Goal: Information Seeking & Learning: Learn about a topic

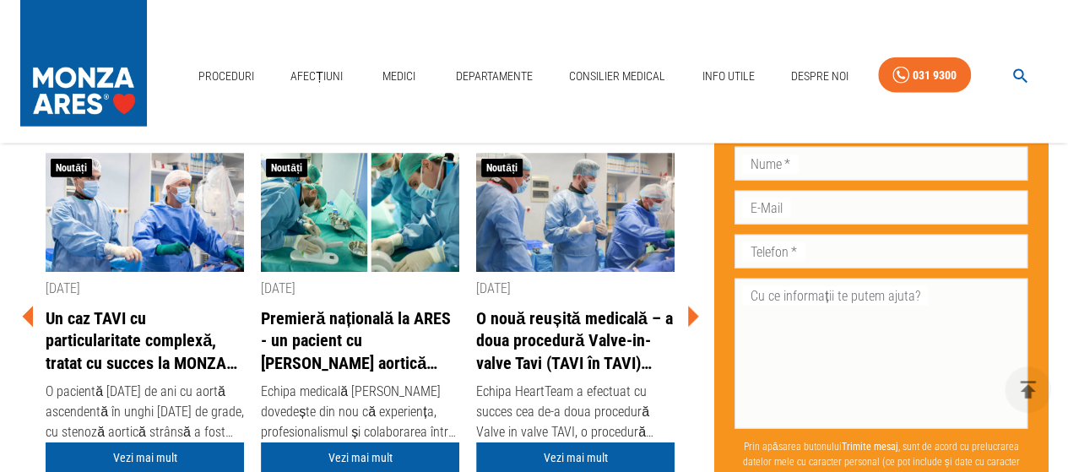
scroll to position [5085, 0]
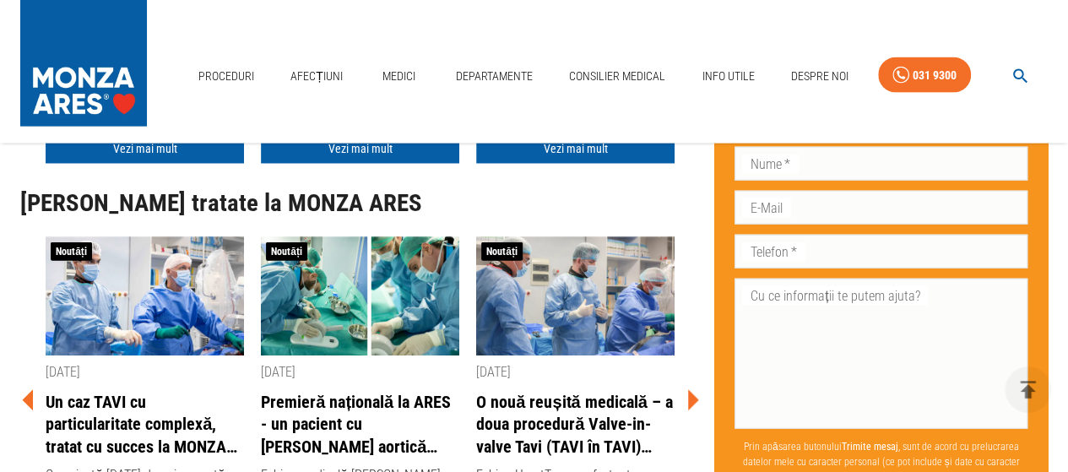
click at [692, 399] on icon at bounding box center [693, 399] width 11 height 21
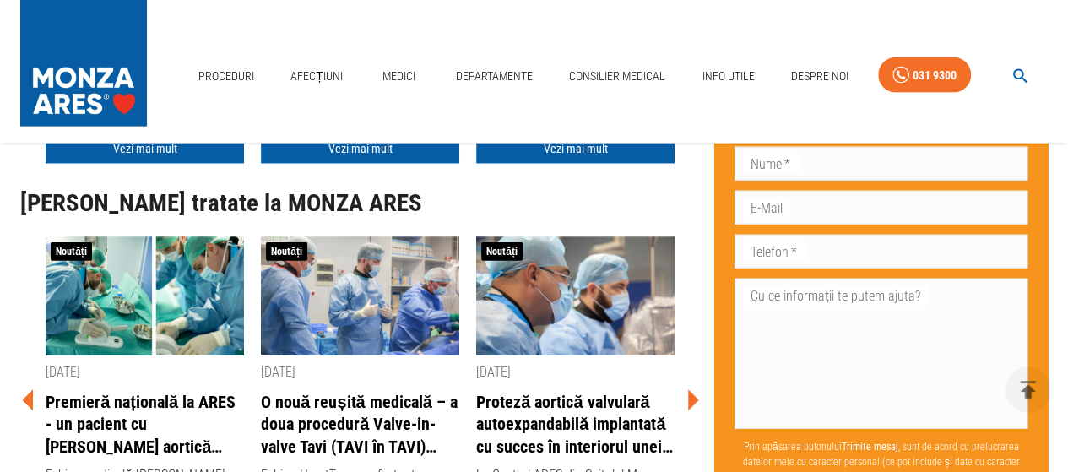
click at [27, 397] on icon at bounding box center [28, 399] width 11 height 21
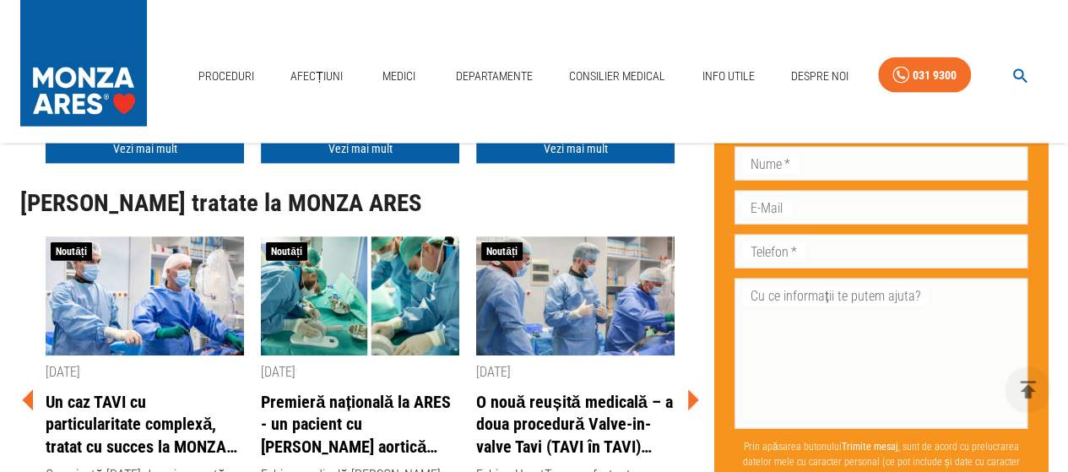
click at [27, 397] on icon at bounding box center [28, 399] width 11 height 21
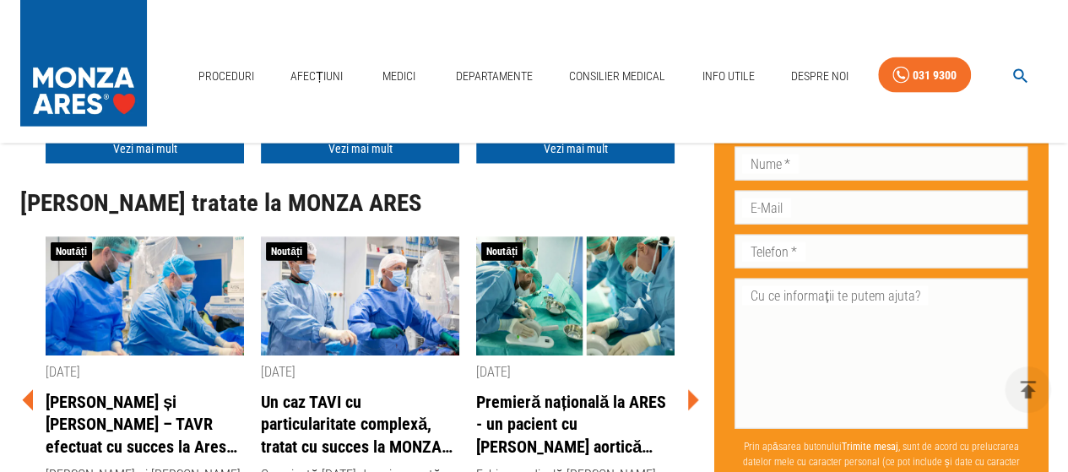
click at [27, 397] on icon at bounding box center [28, 399] width 11 height 21
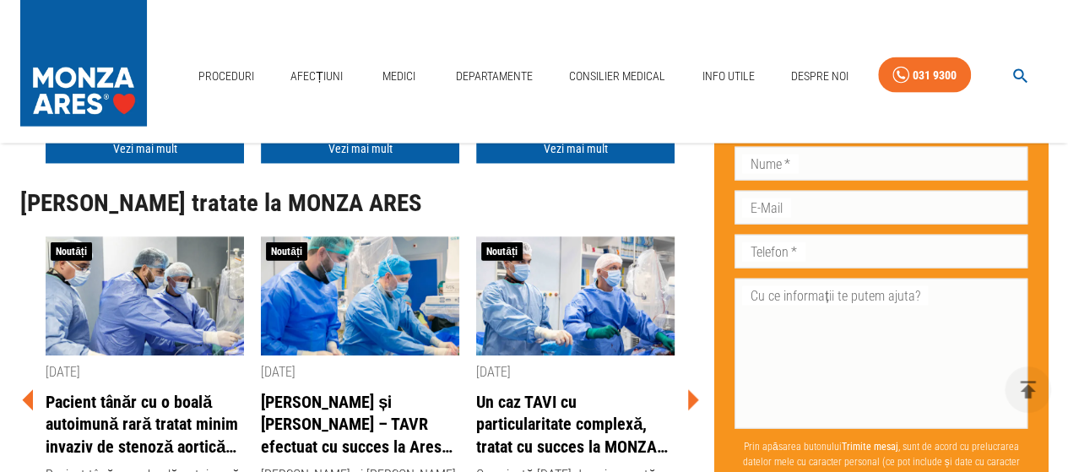
click at [27, 397] on icon at bounding box center [28, 399] width 11 height 21
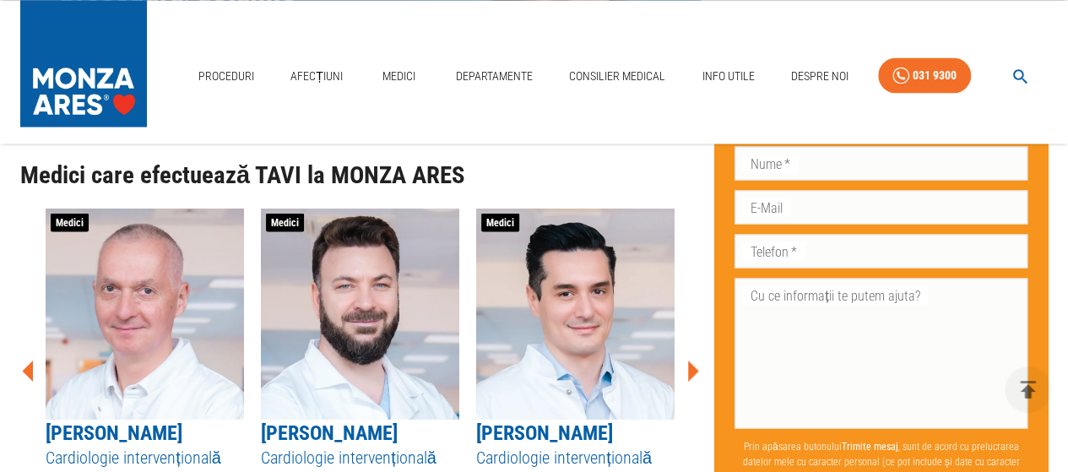
scroll to position [4747, 0]
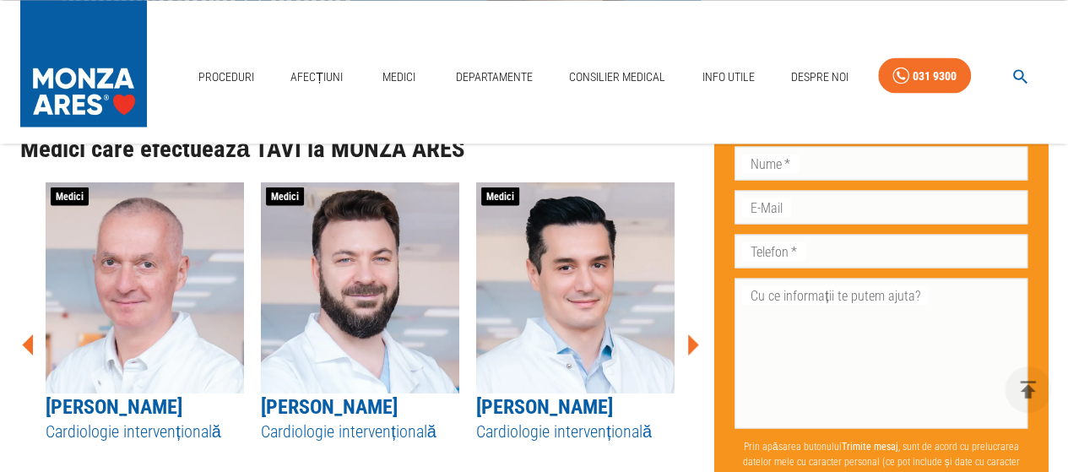
click at [695, 341] on icon at bounding box center [693, 344] width 11 height 21
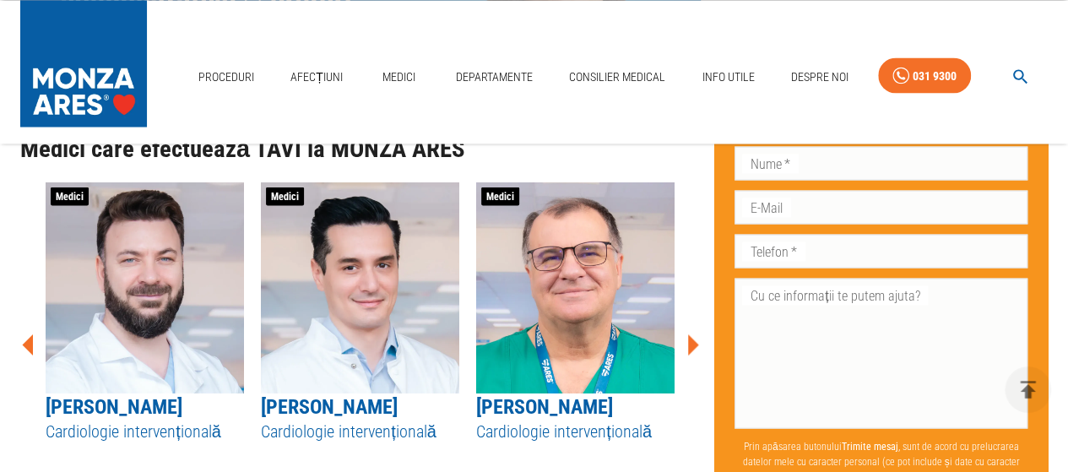
click at [695, 341] on icon at bounding box center [693, 344] width 11 height 21
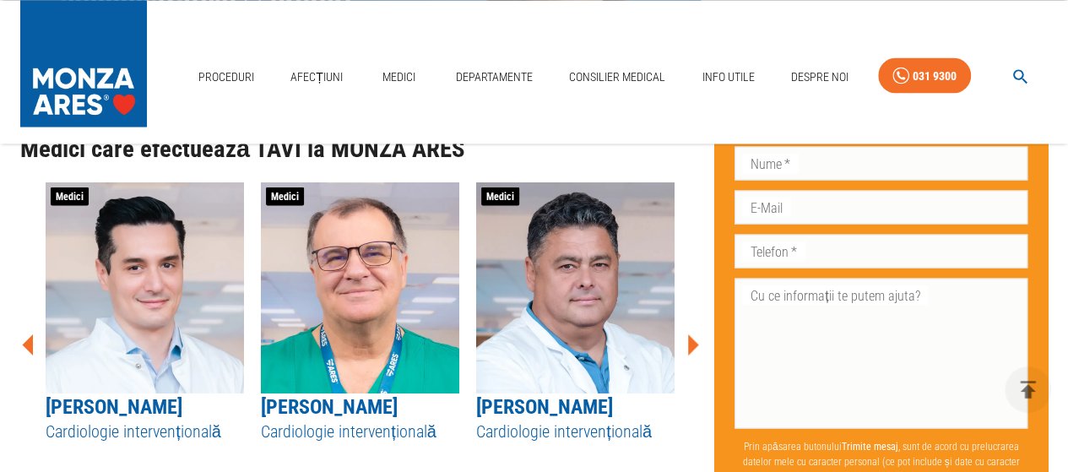
click at [695, 341] on icon at bounding box center [693, 344] width 11 height 21
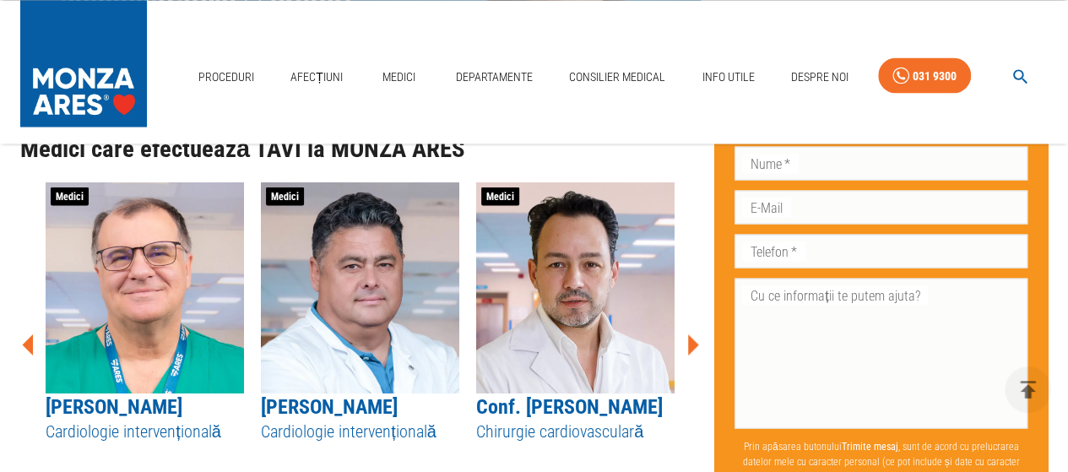
click at [695, 341] on icon at bounding box center [693, 344] width 11 height 21
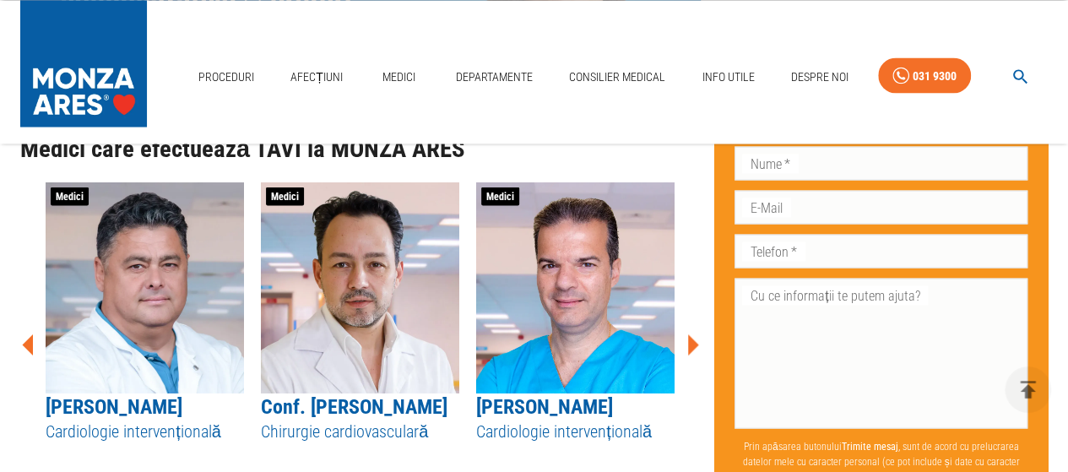
click at [692, 339] on icon at bounding box center [693, 344] width 11 height 21
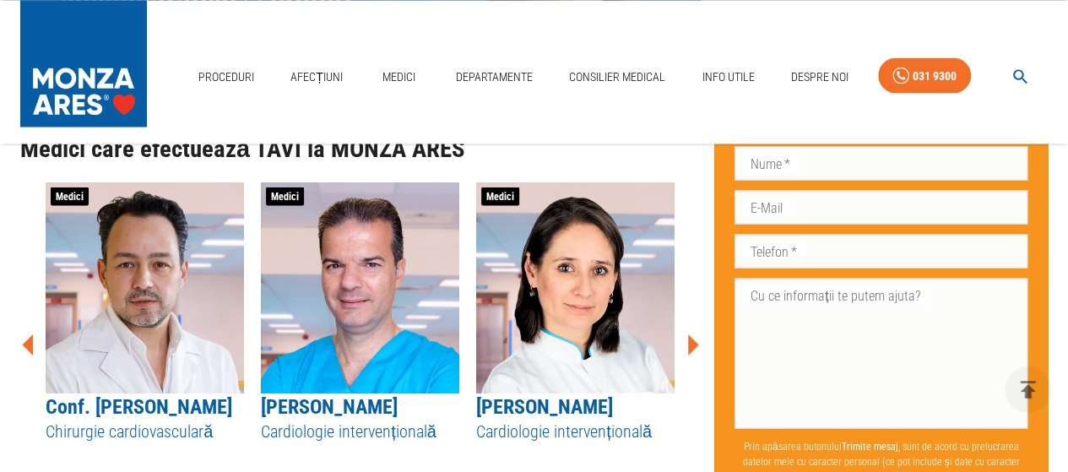
click at [692, 339] on icon at bounding box center [693, 344] width 11 height 21
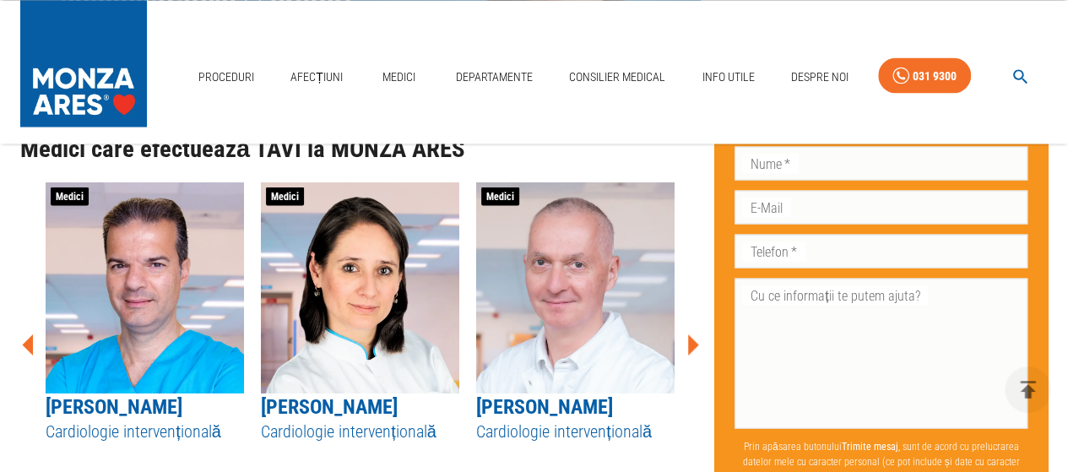
click at [692, 339] on icon at bounding box center [693, 344] width 11 height 21
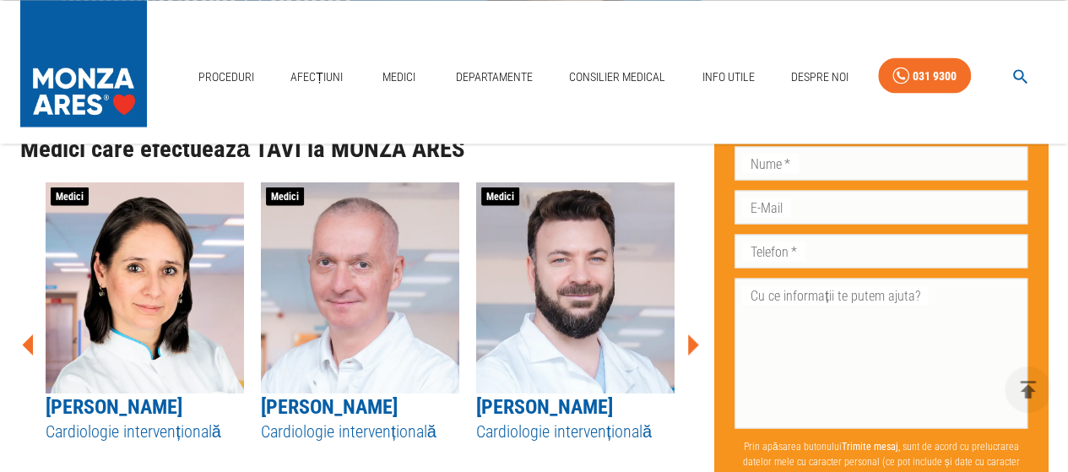
click at [692, 339] on icon at bounding box center [693, 344] width 11 height 21
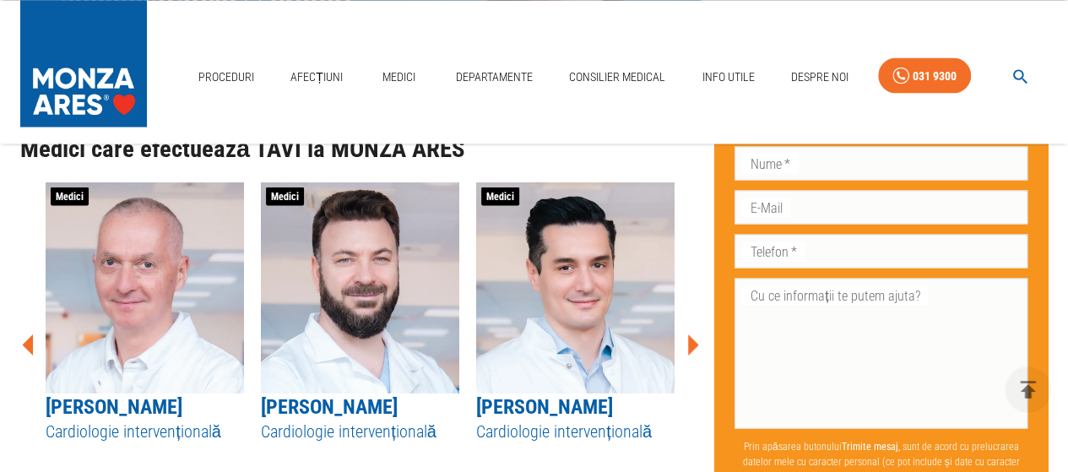
click at [692, 339] on icon at bounding box center [693, 344] width 11 height 21
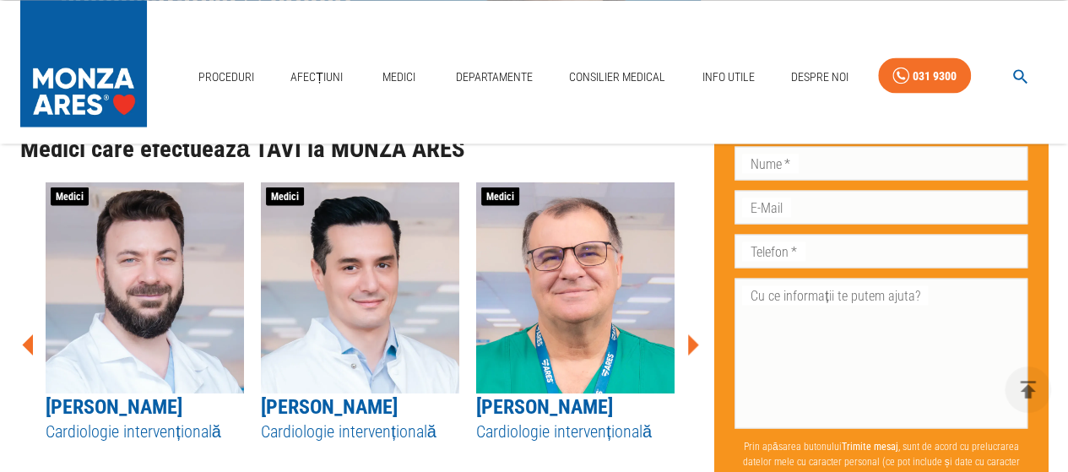
click at [692, 339] on icon at bounding box center [693, 344] width 11 height 21
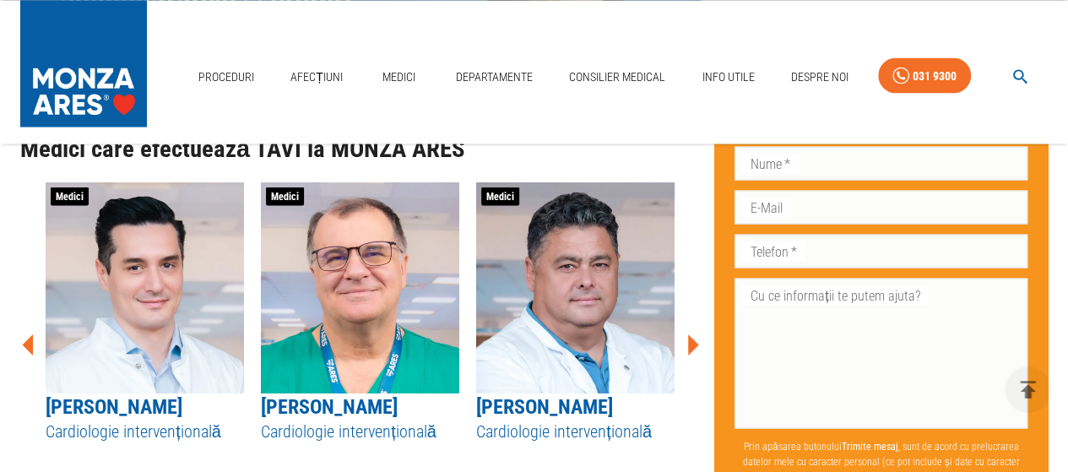
click at [692, 339] on icon at bounding box center [693, 344] width 11 height 21
